Goal: Check status: Check status

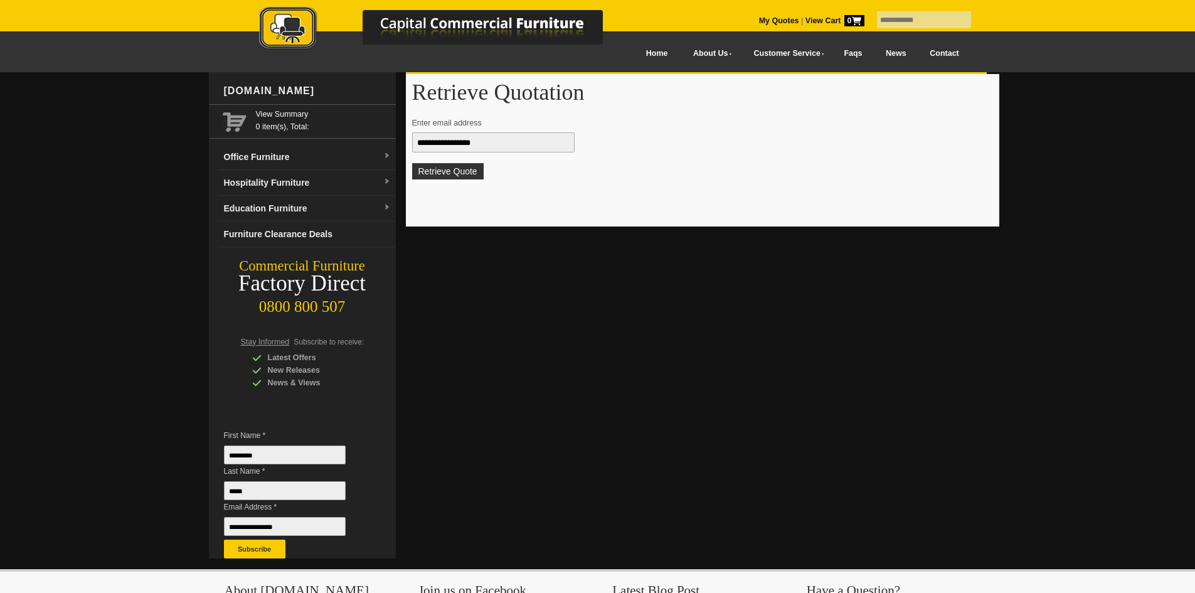
click at [462, 170] on button "Retrieve Quote" at bounding box center [448, 171] width 72 height 16
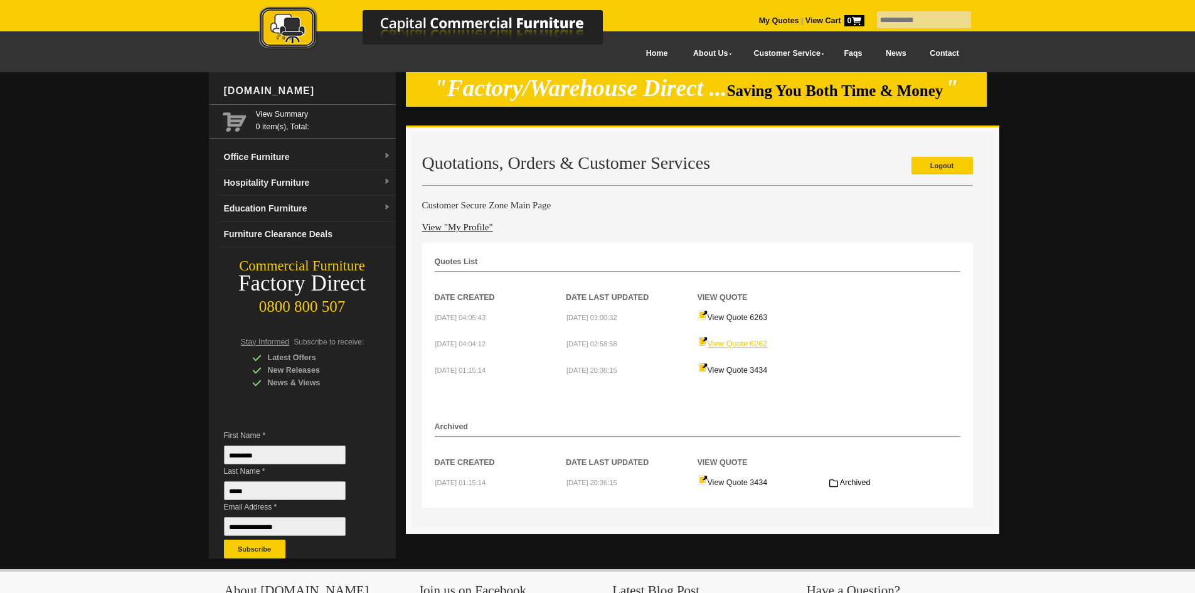
click at [732, 344] on link "View Quote 6262" at bounding box center [733, 343] width 70 height 9
click at [723, 318] on link "View Quote 6263" at bounding box center [733, 317] width 70 height 9
